Goal: Task Accomplishment & Management: Use online tool/utility

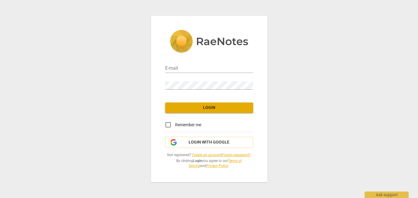
click at [194, 142] on span "Login with Google" at bounding box center [209, 143] width 41 height 6
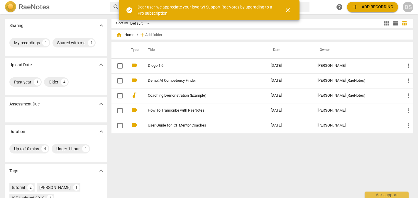
click at [287, 12] on span "close" at bounding box center [288, 10] width 7 height 7
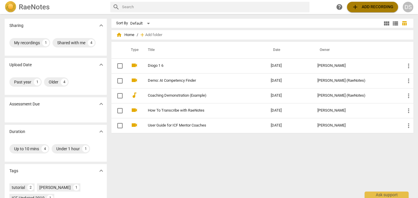
click at [365, 6] on span "add Add recording" at bounding box center [373, 7] width 42 height 7
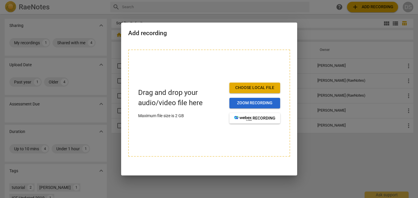
click at [258, 102] on span "Zoom recording" at bounding box center [254, 103] width 41 height 6
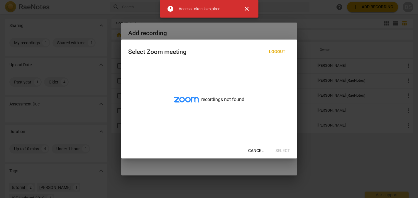
click at [251, 10] on span "close" at bounding box center [247, 8] width 14 height 7
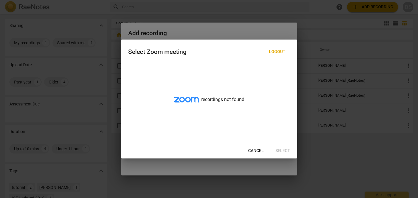
click at [279, 52] on span "Logout" at bounding box center [277, 52] width 16 height 6
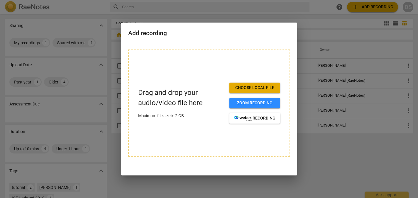
click at [263, 88] on span "Choose local file" at bounding box center [254, 88] width 41 height 6
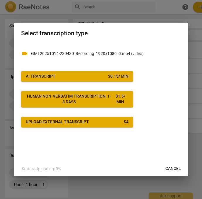
click at [75, 75] on span "AI Transcript $ 0.15 / min" at bounding box center [77, 76] width 103 height 6
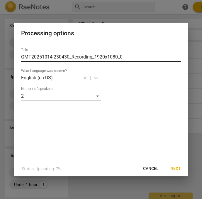
click at [95, 55] on input "GMT20251014-230430_Recording_1920x1080_0" at bounding box center [101, 56] width 160 height 9
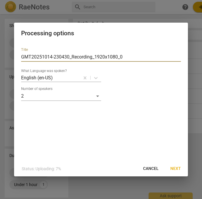
click at [95, 55] on input "GMT20251014-230430_Recording_1920x1080_0" at bounding box center [101, 56] width 160 height 9
type input "Diogo Santos Coaching Session 2025.10.14"
click at [174, 167] on span "Next" at bounding box center [176, 169] width 11 height 6
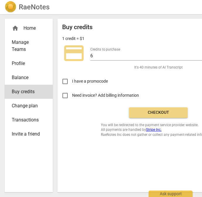
click at [142, 111] on span "Checkout" at bounding box center [158, 113] width 49 height 6
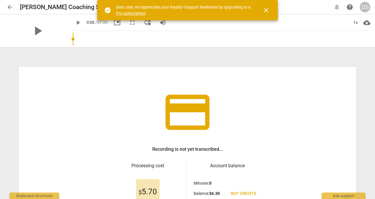
scroll to position [66, 0]
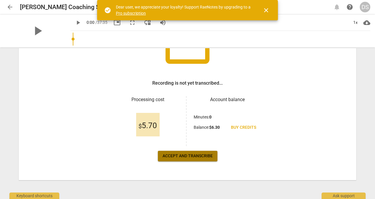
click at [206, 156] on span "Accept and transcribe" at bounding box center [188, 156] width 50 height 6
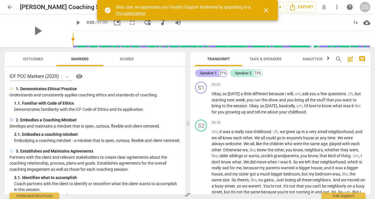
click at [214, 73] on div "Speaker 1" at bounding box center [208, 73] width 17 height 6
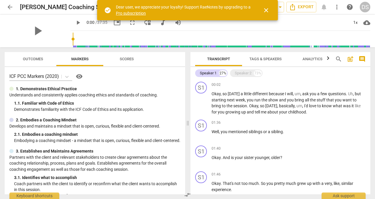
click at [267, 9] on span "close" at bounding box center [266, 10] width 7 height 7
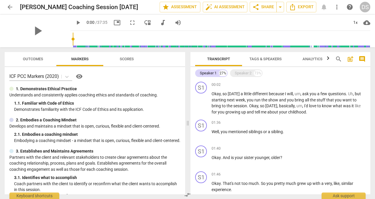
click at [272, 58] on span "Tags & Speakers" at bounding box center [266, 59] width 32 height 4
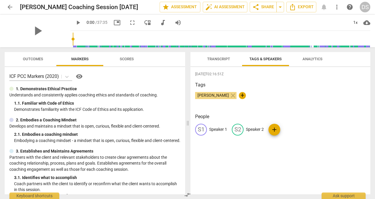
click at [218, 127] on p "Speaker 1" at bounding box center [218, 129] width 18 height 6
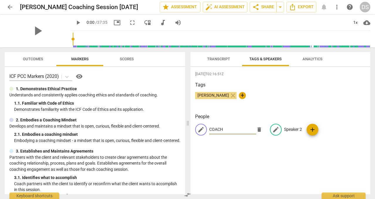
type input "COACH"
click at [290, 128] on p "Speaker 2" at bounding box center [293, 129] width 18 height 6
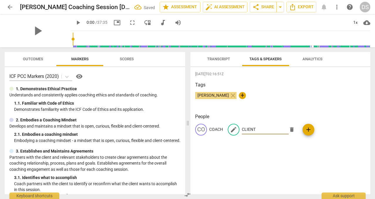
type input "CLIENT"
click at [267, 154] on div "2025-10-15T02:16:51Z Tags Diogo Santos close + People CO COACH edit CLIENT dele…" at bounding box center [281, 130] width 180 height 127
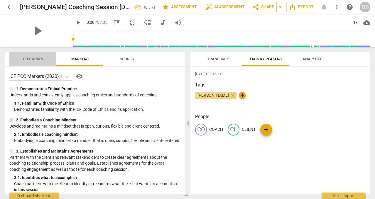
click at [36, 56] on span "Outcomes" at bounding box center [33, 59] width 34 height 8
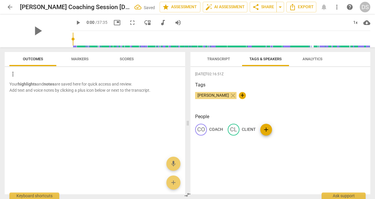
click at [87, 62] on span "Markers" at bounding box center [79, 59] width 31 height 8
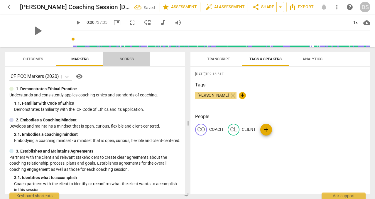
click at [127, 59] on span "Scores" at bounding box center [127, 59] width 14 height 4
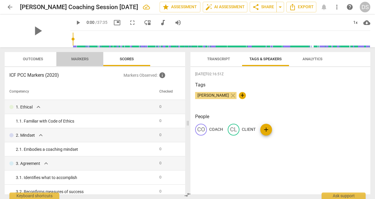
click at [78, 58] on span "Markers" at bounding box center [79, 59] width 17 height 4
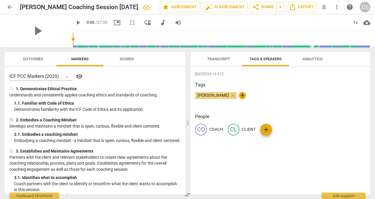
click at [233, 62] on span "Transcript" at bounding box center [218, 59] width 37 height 8
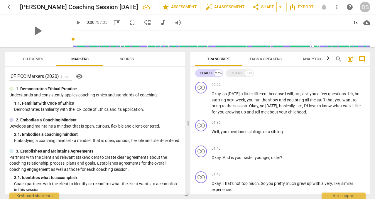
click at [220, 6] on span "auto_fix_high AI Assessment" at bounding box center [225, 7] width 39 height 7
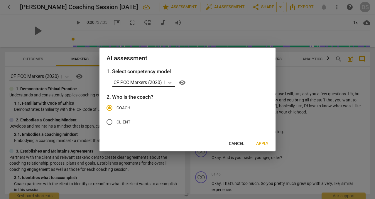
click at [171, 84] on icon at bounding box center [170, 83] width 6 height 6
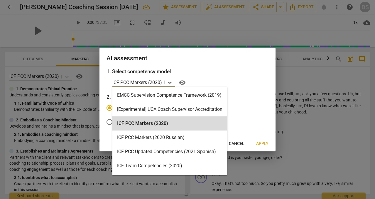
click at [171, 84] on icon at bounding box center [170, 83] width 6 height 6
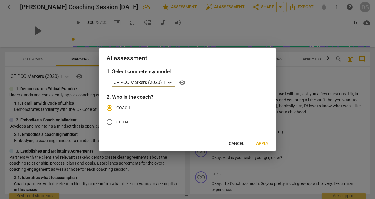
click at [169, 83] on icon at bounding box center [170, 83] width 4 height 2
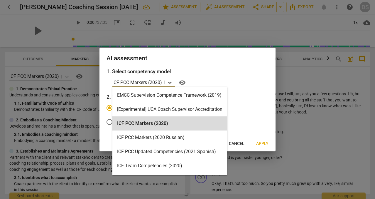
click at [169, 83] on icon at bounding box center [170, 83] width 4 height 2
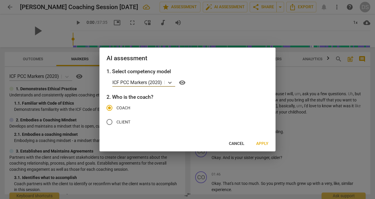
click at [266, 144] on span "Apply" at bounding box center [262, 144] width 12 height 6
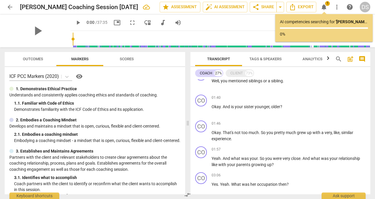
scroll to position [52, 0]
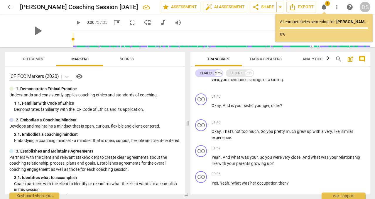
click at [235, 74] on div "CLIENT" at bounding box center [236, 73] width 13 height 6
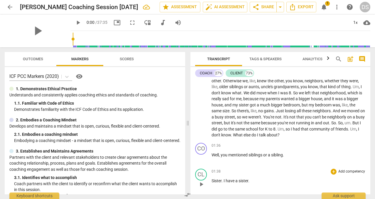
scroll to position [0, 0]
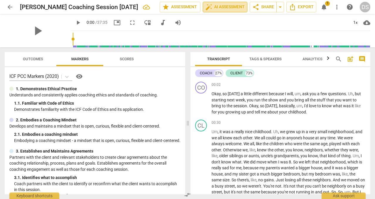
click at [226, 7] on span "auto_fix_high AI Assessment" at bounding box center [225, 7] width 39 height 7
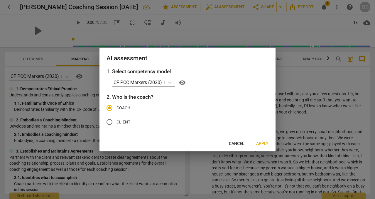
click at [260, 141] on span "Apply" at bounding box center [262, 144] width 12 height 6
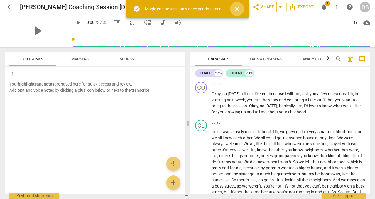
click at [240, 7] on span "close" at bounding box center [237, 8] width 7 height 7
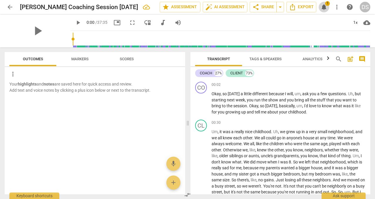
click at [322, 6] on span "notifications" at bounding box center [324, 7] width 7 height 7
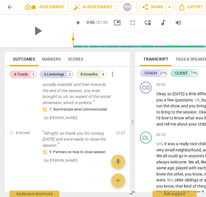
scroll to position [315, 0]
